Goal: Find specific page/section: Find specific page/section

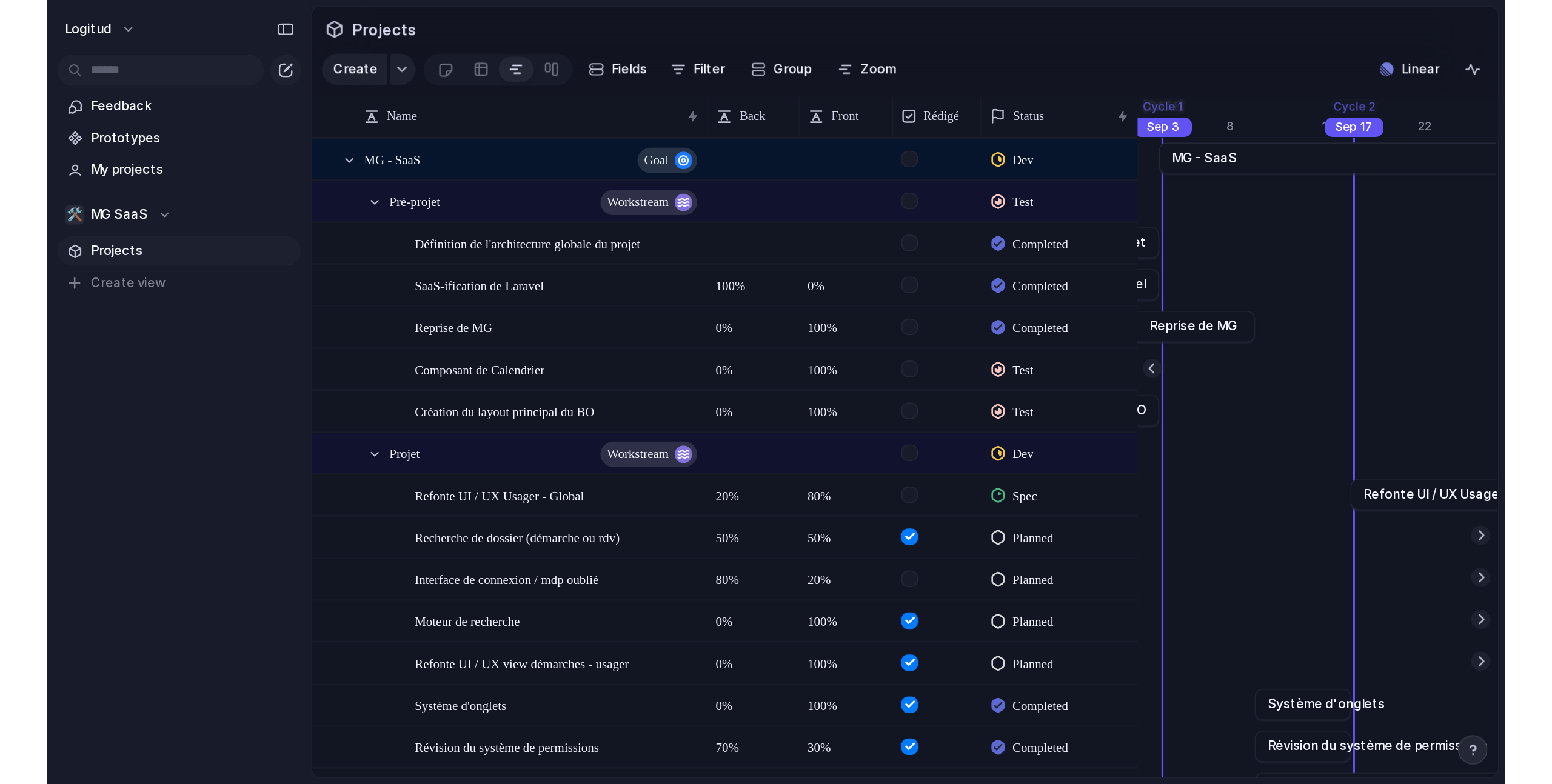
scroll to position [0, 9305]
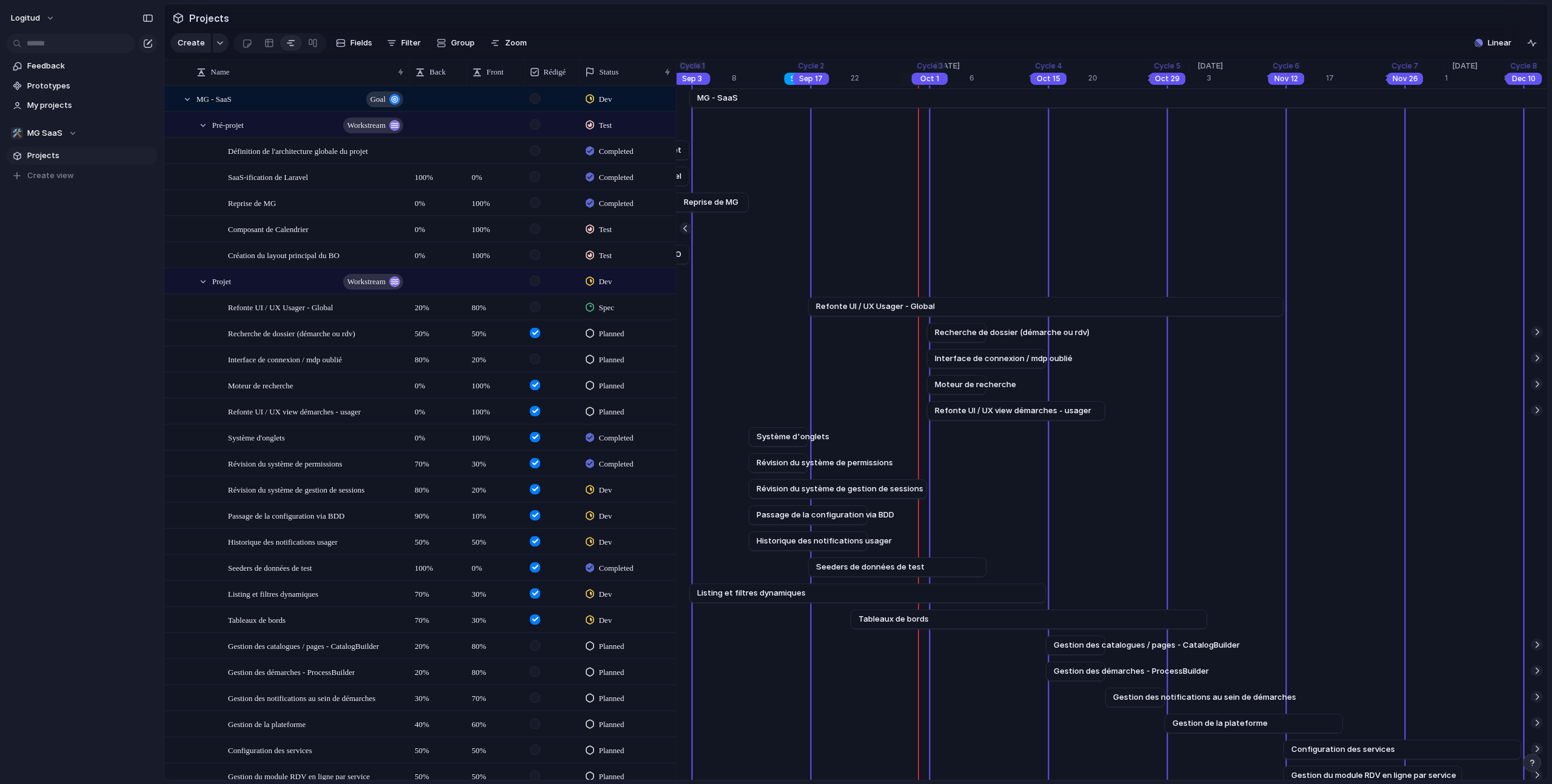
click at [807, 81] on body "logitud Feedback Prototypes My projects 🛠️ MG SaaS Projects To pick up a dragga…" at bounding box center [776, 392] width 1552 height 784
click at [811, 68] on div "******* Remove" at bounding box center [776, 392] width 1552 height 784
click at [813, 66] on body "logitud Feedback Prototypes My projects 🛠️ MG SaaS Projects To pick up a dragga…" at bounding box center [776, 392] width 1552 height 784
click at [813, 66] on div "******* Remove" at bounding box center [776, 392] width 1552 height 784
click at [856, 32] on section "Create Fields Filter Group Zoom Linear" at bounding box center [855, 45] width 1383 height 29
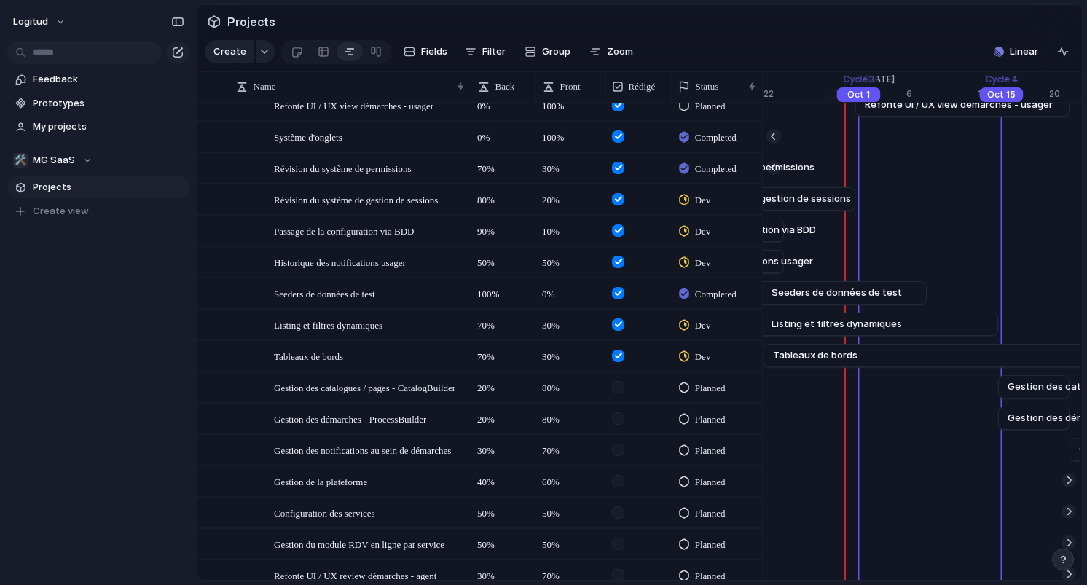
scroll to position [388, 0]
click at [886, 326] on span "Listing et filtres dynamiques" at bounding box center [837, 325] width 130 height 15
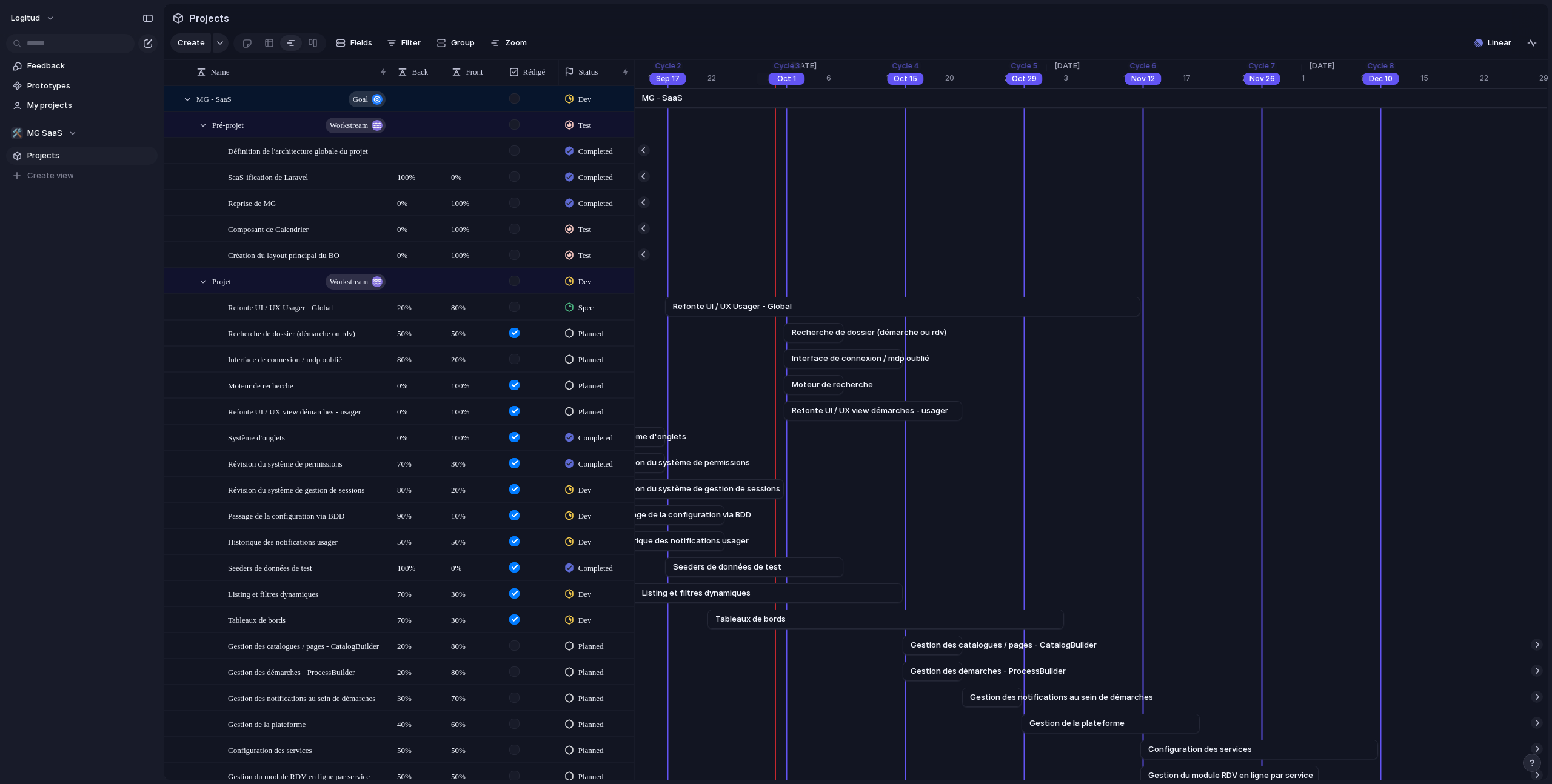
scroll to position [0, 9406]
click at [117, 278] on div "Feedback Prototypes My projects 🛠️ MG SaaS Projects To pick up a draggable item…" at bounding box center [82, 141] width 164 height 283
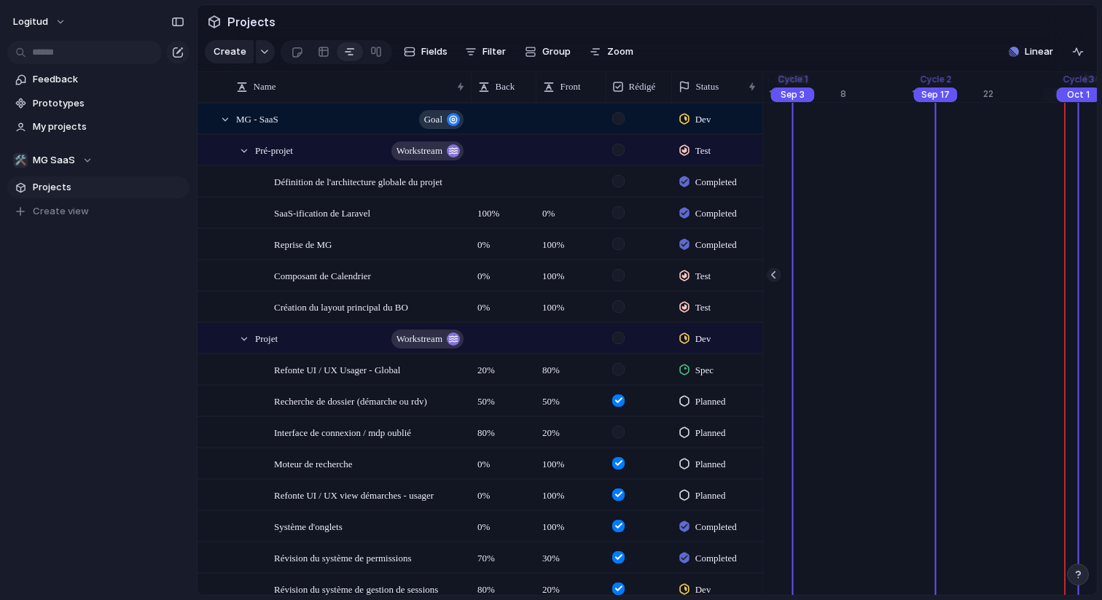
scroll to position [0, 10870]
